Goal: Information Seeking & Learning: Learn about a topic

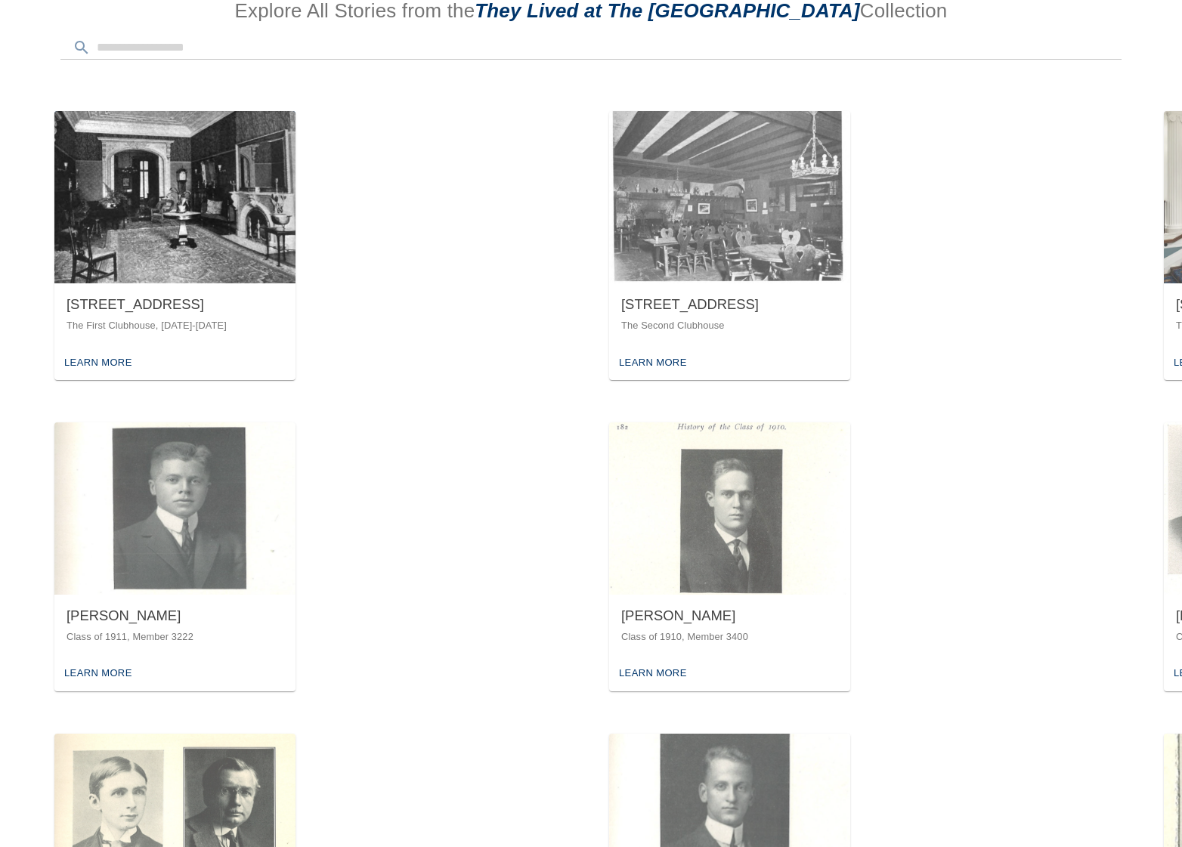
scroll to position [907, 0]
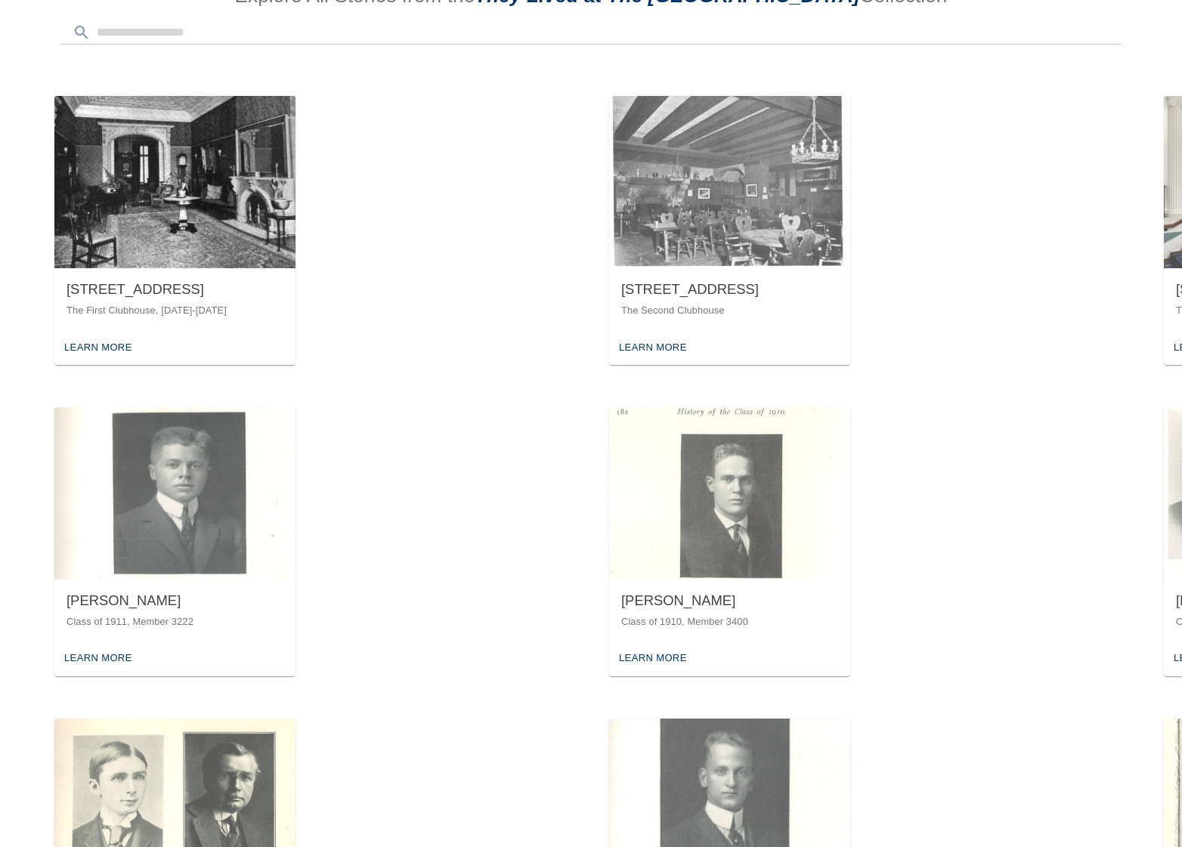
click at [124, 535] on img "button" at bounding box center [174, 493] width 241 height 172
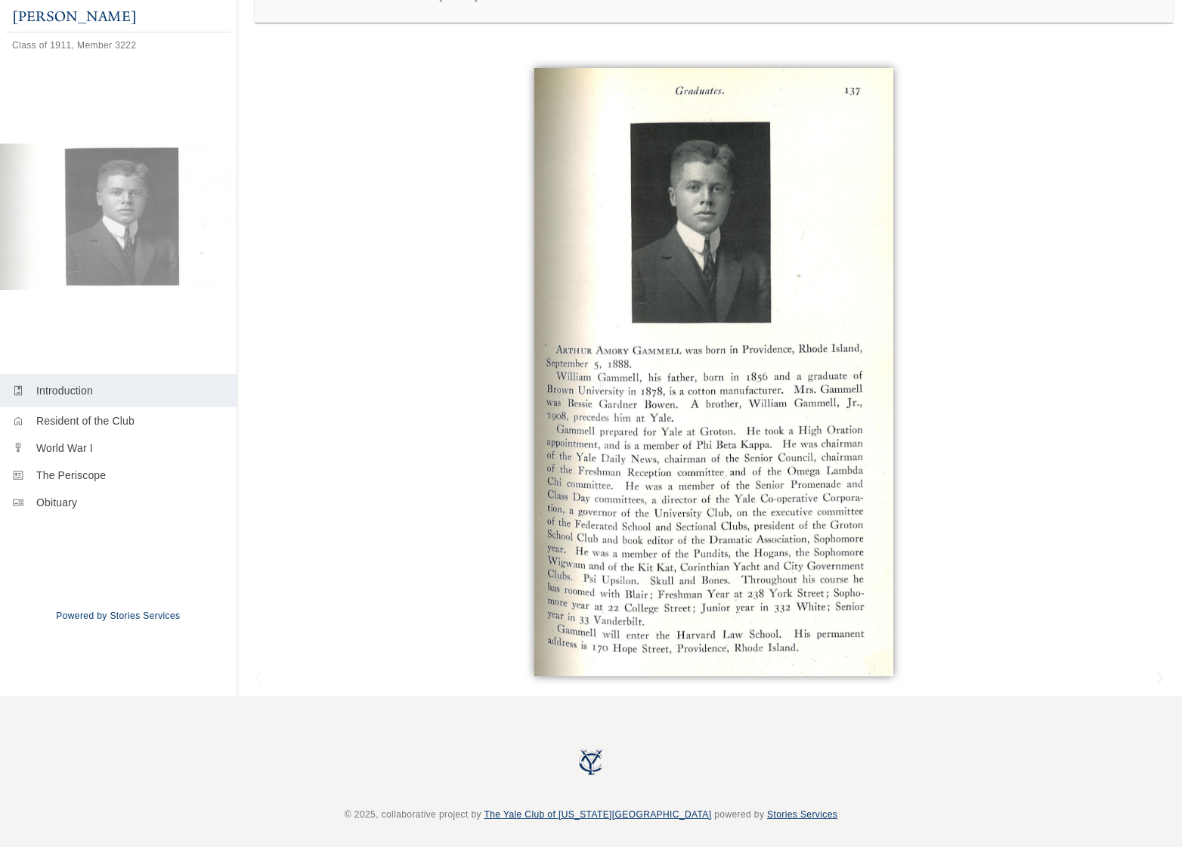
scroll to position [163, 0]
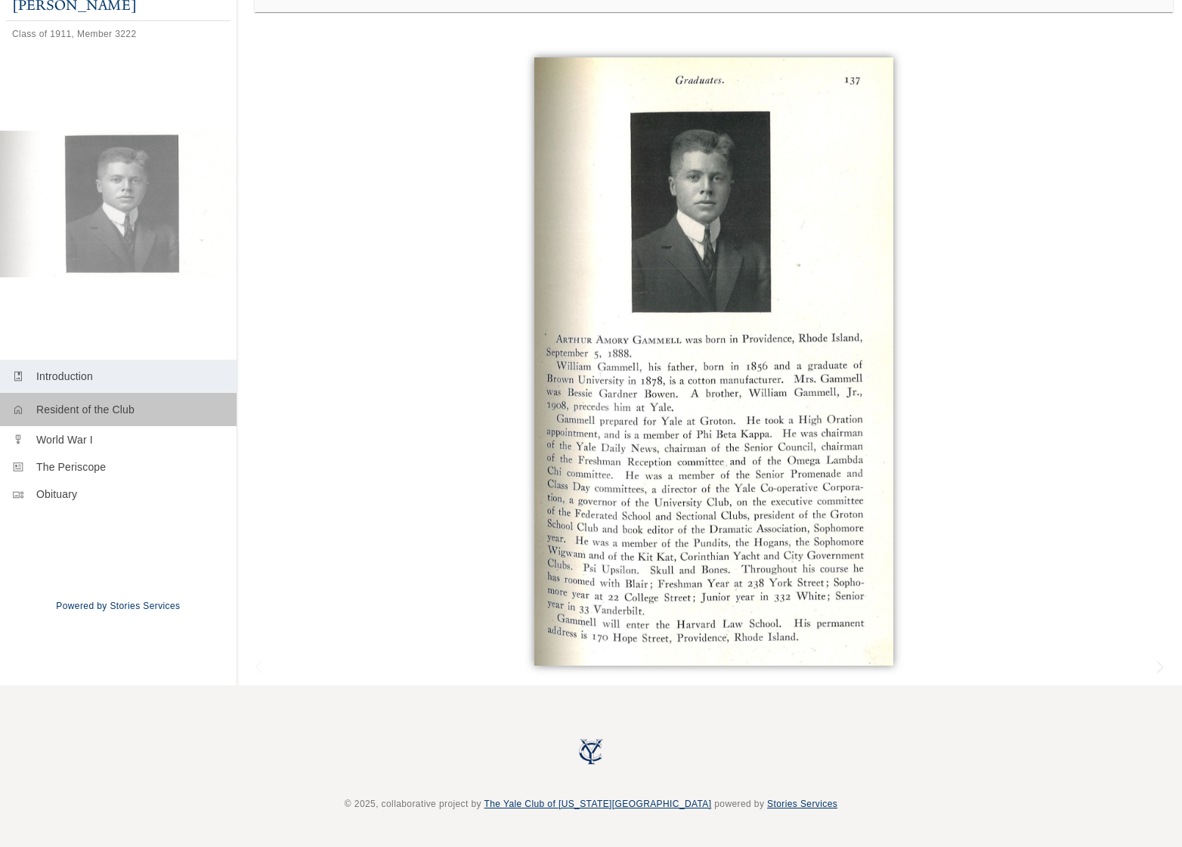
click at [91, 411] on p "Resident of the Club" at bounding box center [130, 409] width 188 height 15
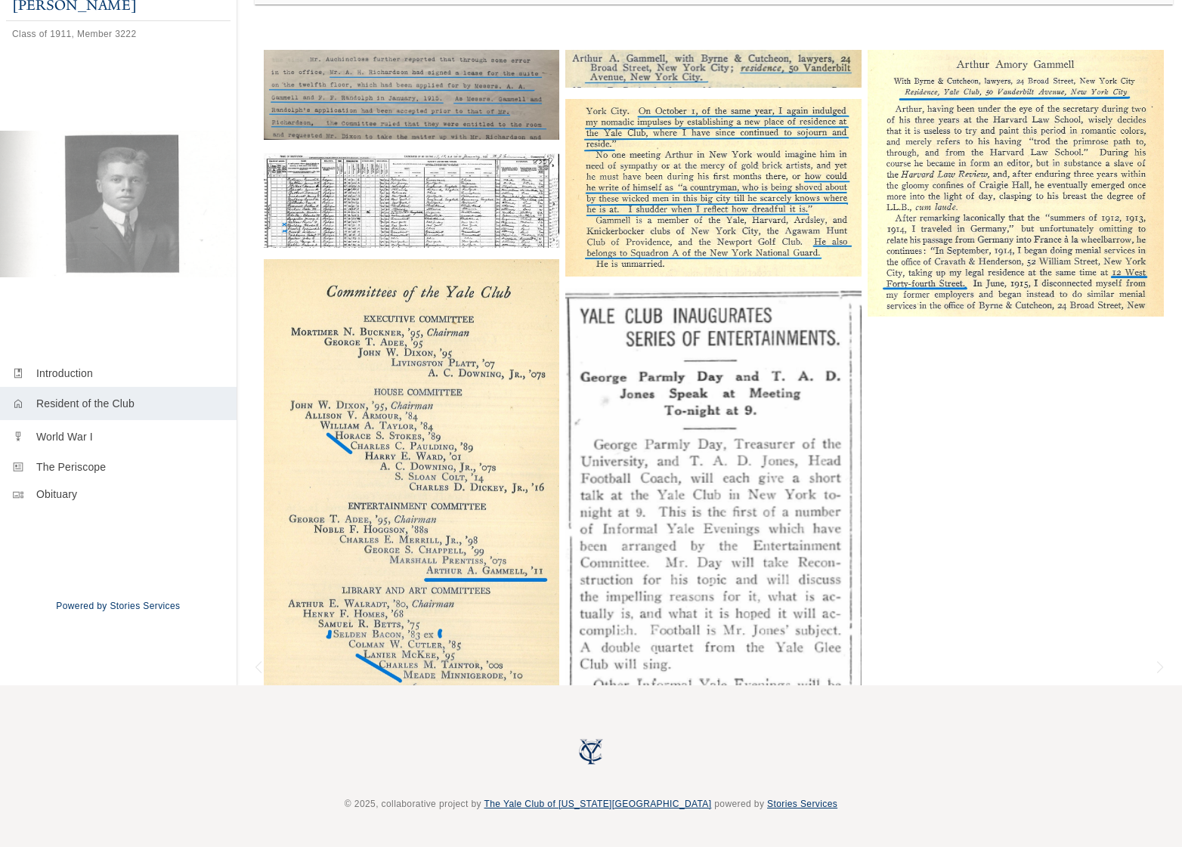
click at [88, 430] on p "World War I" at bounding box center [130, 436] width 188 height 15
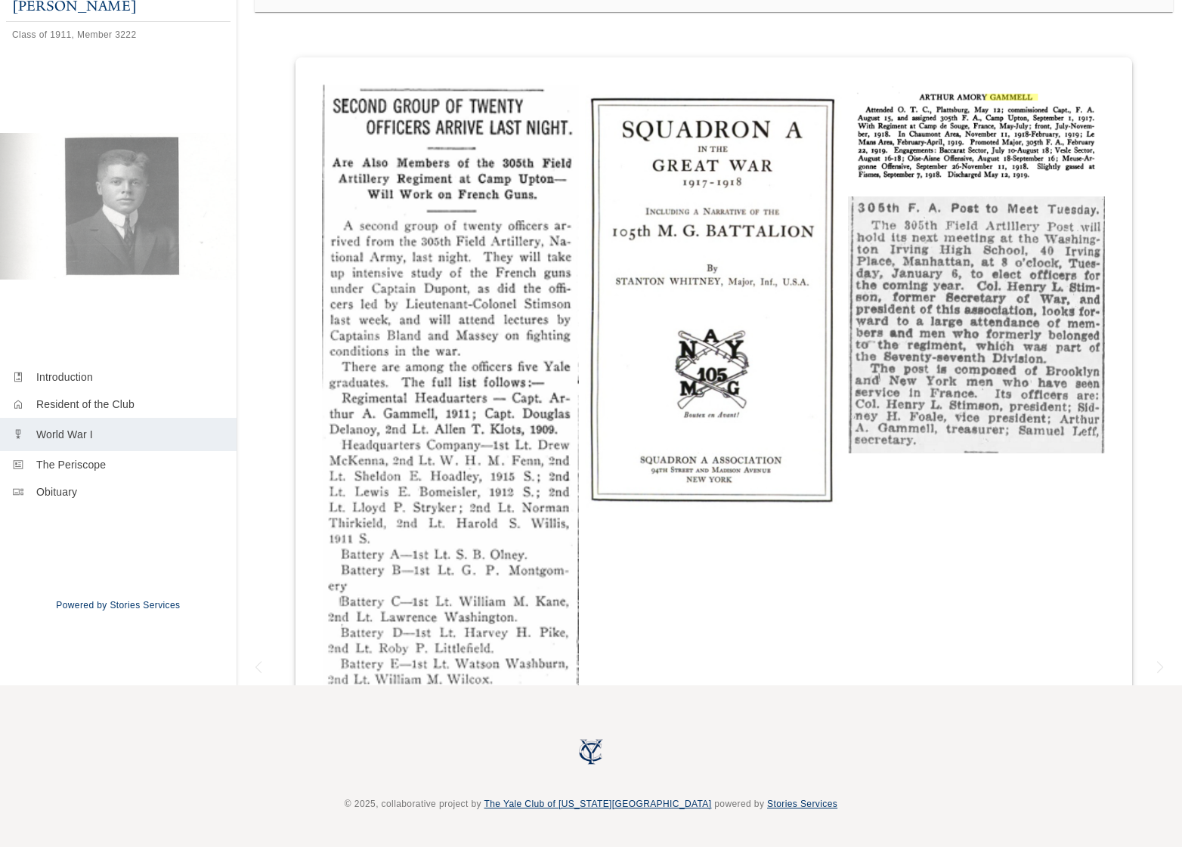
scroll to position [163, 0]
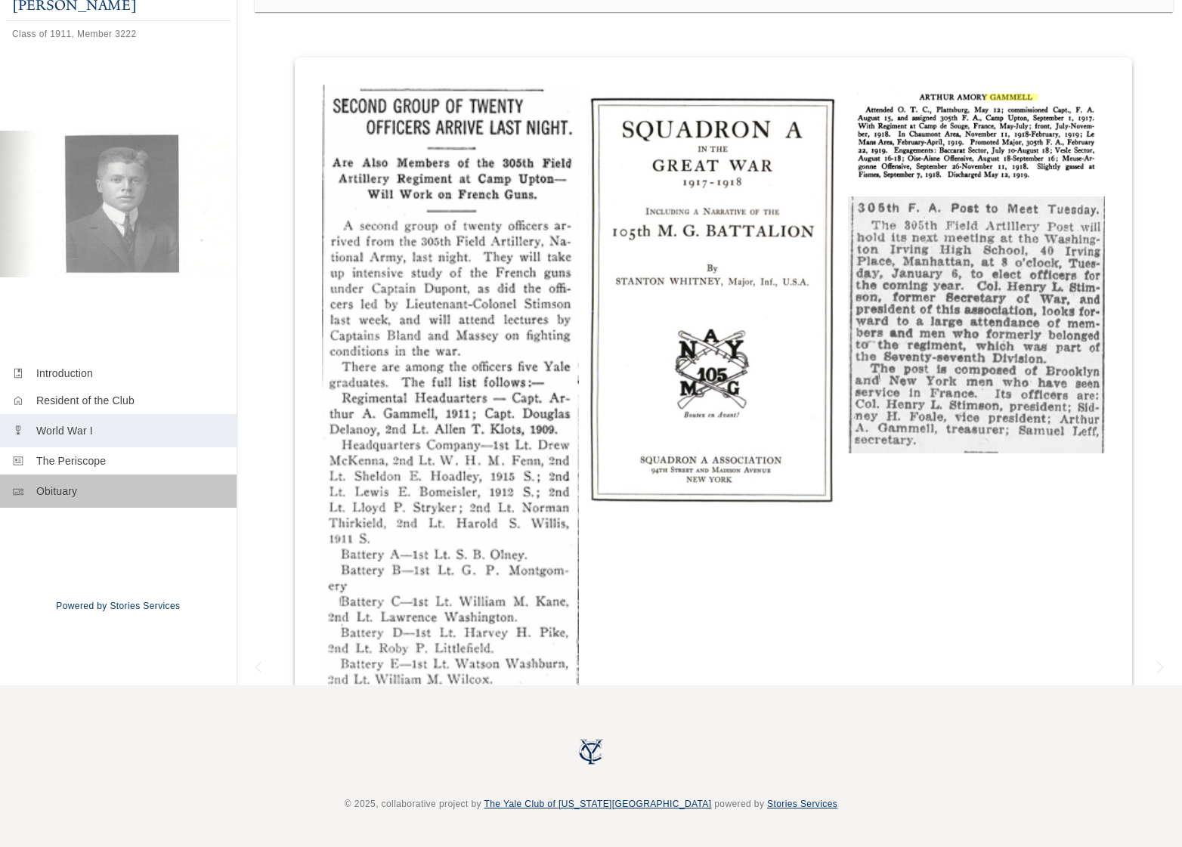
click at [95, 485] on p "Obituary" at bounding box center [130, 491] width 188 height 15
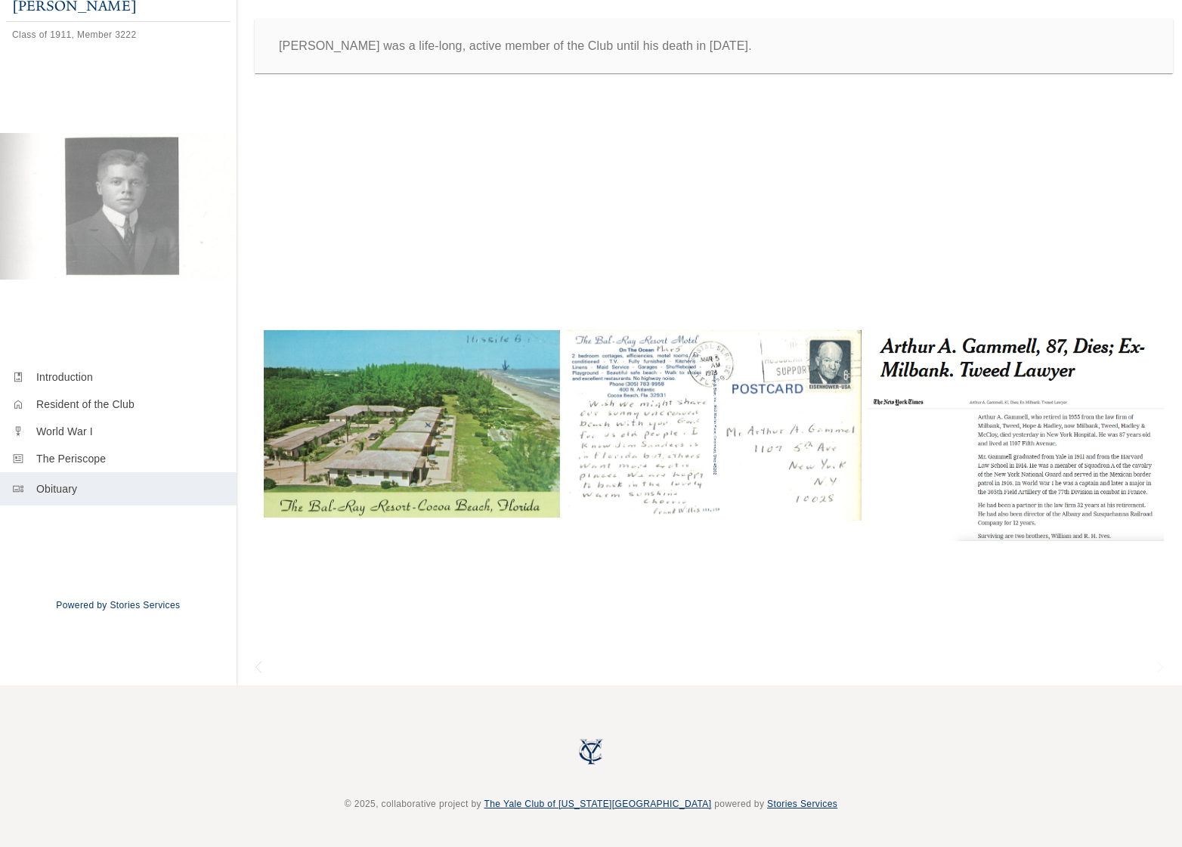
scroll to position [163, 0]
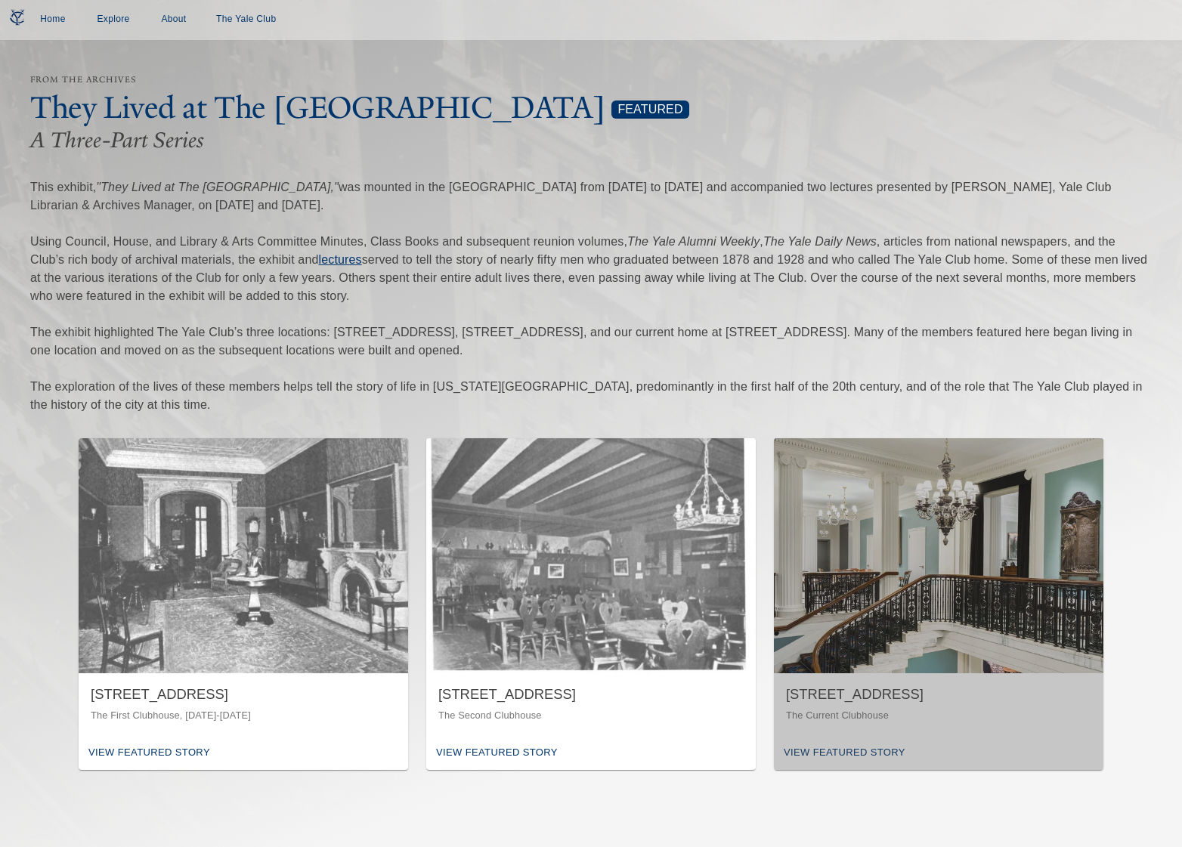
click at [832, 654] on img "button" at bounding box center [939, 555] width 330 height 235
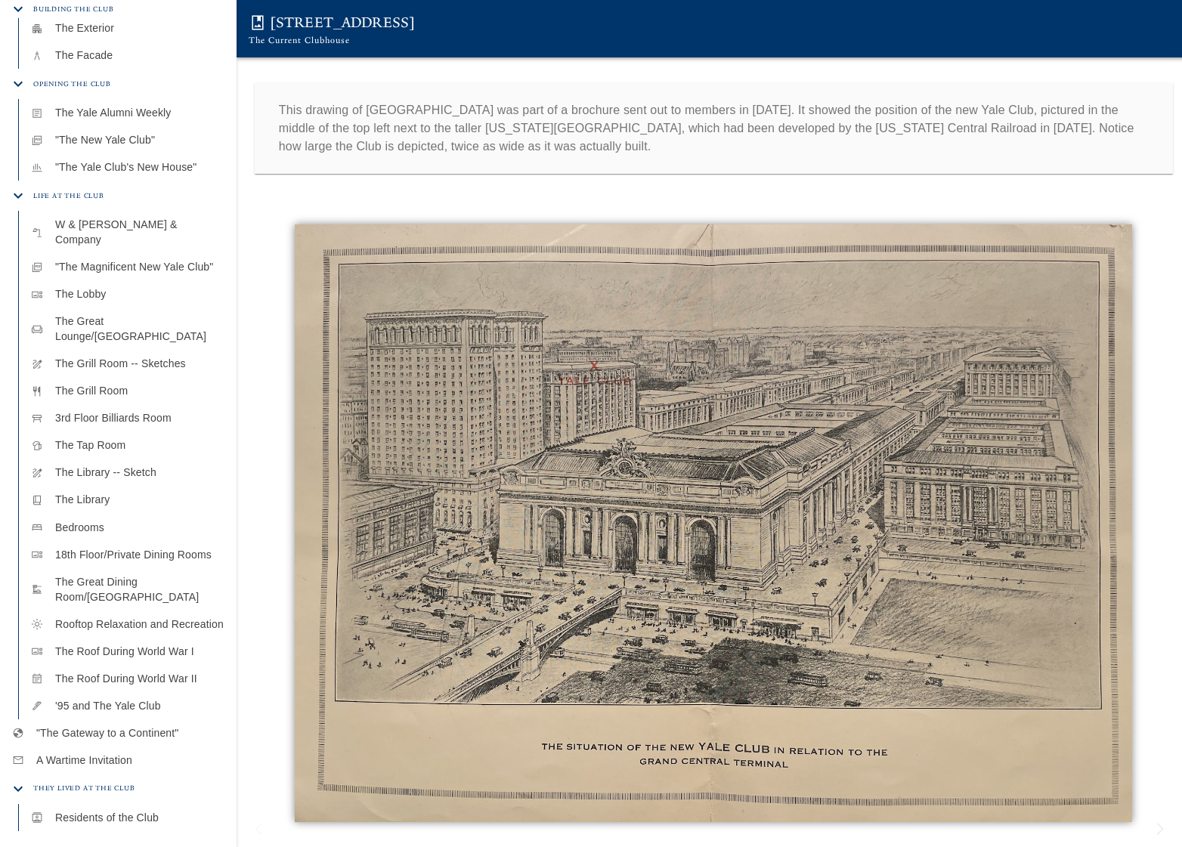
scroll to position [649, 0]
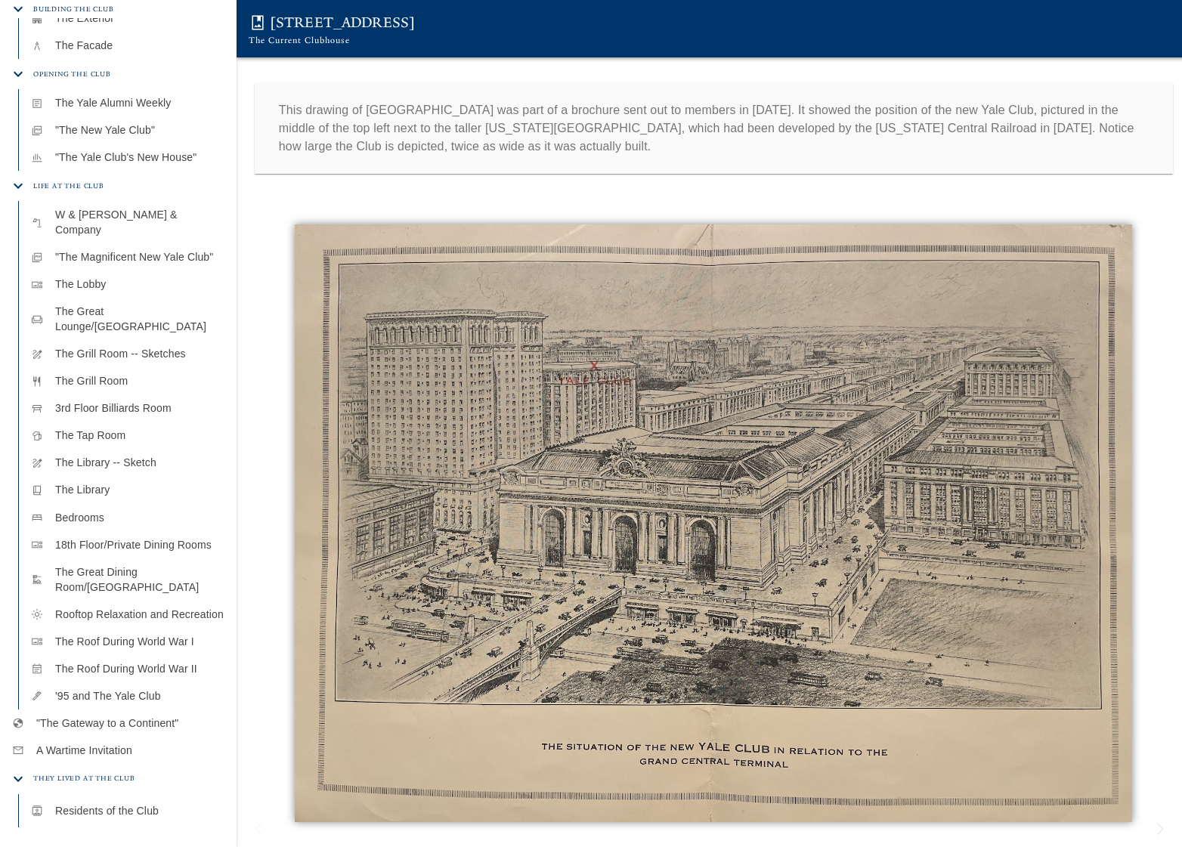
click at [128, 804] on p "Residents of the Club" at bounding box center [139, 811] width 169 height 15
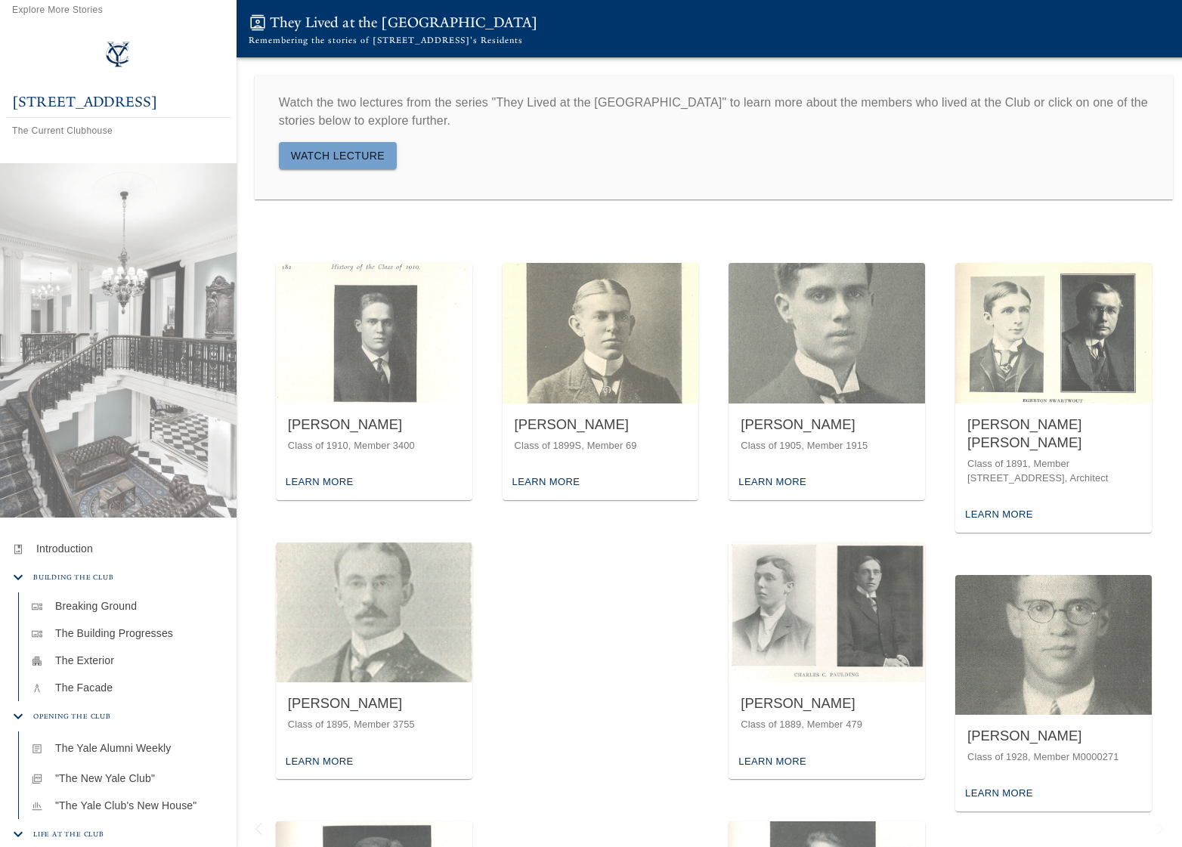
click at [138, 732] on div "article The Yale Alumni Weekly" at bounding box center [128, 748] width 218 height 33
